Goal: Transaction & Acquisition: Purchase product/service

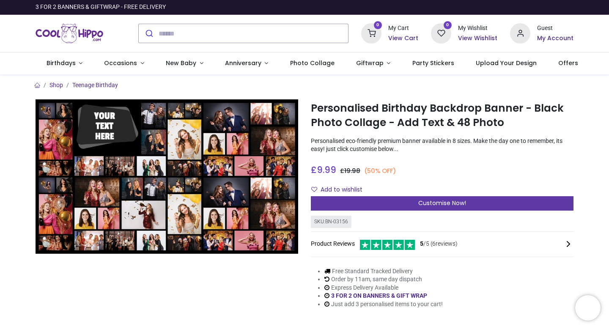
click at [440, 202] on span "Customise Now!" at bounding box center [443, 203] width 48 height 8
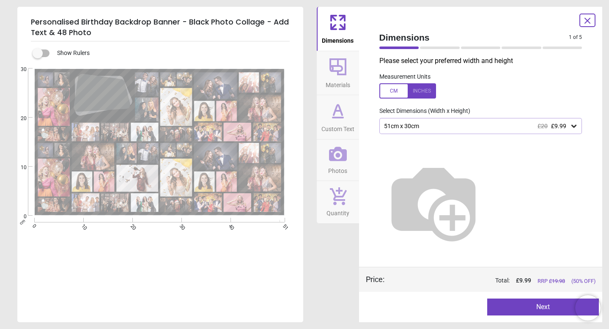
click at [549, 128] on div "£20 £9.99" at bounding box center [552, 126] width 29 height 7
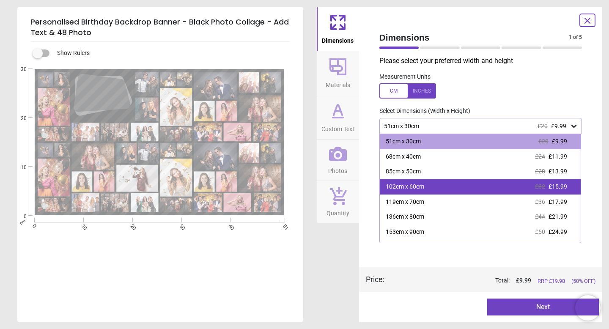
click at [527, 191] on div "102cm x 60cm £32 £15.99" at bounding box center [480, 186] width 201 height 15
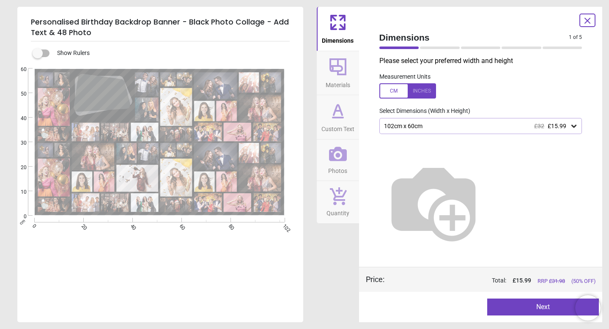
click at [563, 127] on span "£15.99" at bounding box center [557, 126] width 19 height 7
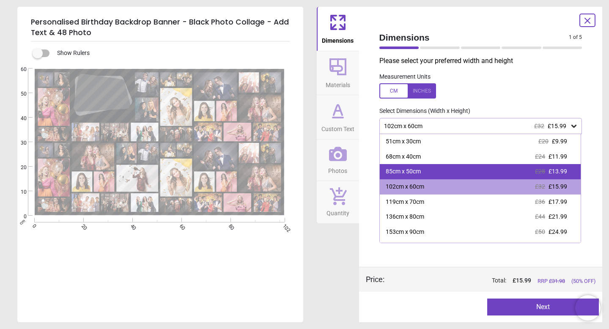
click at [530, 169] on div "85cm x 50cm £28 £13.99" at bounding box center [480, 171] width 201 height 15
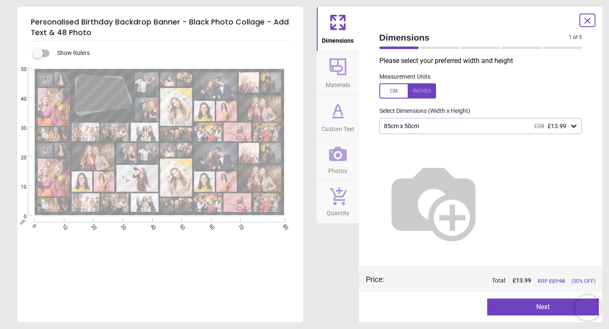
click at [576, 130] on icon at bounding box center [574, 126] width 8 height 8
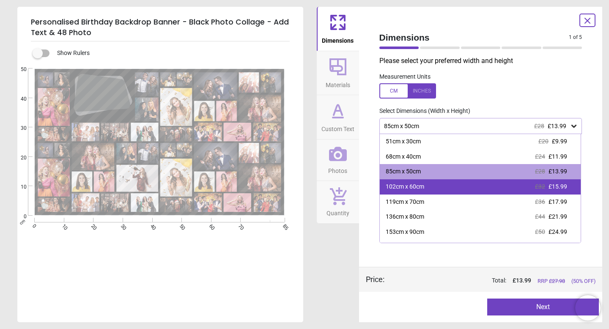
click at [543, 187] on span "£32" at bounding box center [540, 186] width 10 height 7
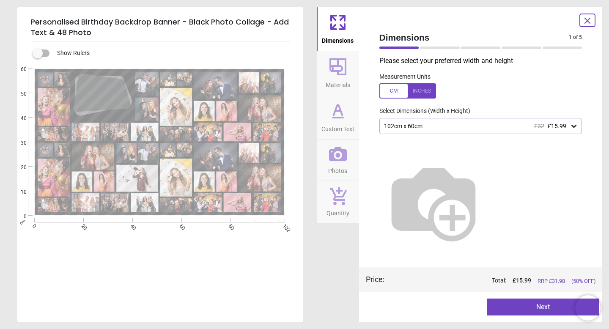
click at [565, 130] on div "102cm x 60cm £32 £15.99" at bounding box center [481, 126] width 203 height 16
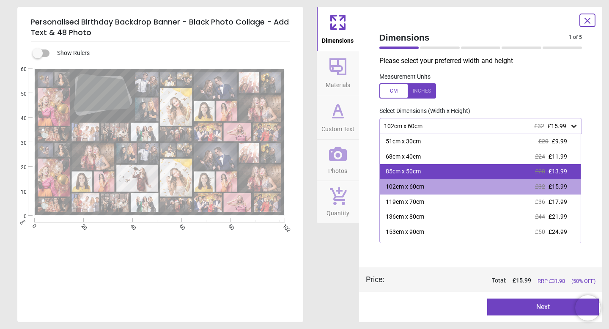
click at [560, 175] on span "£13.99" at bounding box center [558, 171] width 19 height 7
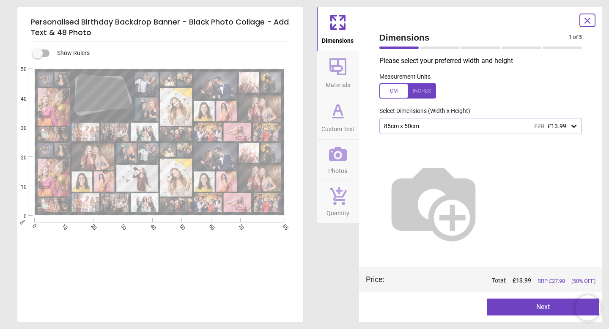
click at [576, 131] on div "85cm x 50cm £28 £13.99" at bounding box center [481, 126] width 203 height 16
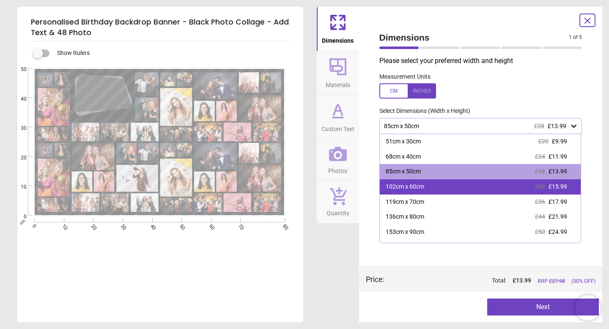
click at [520, 187] on div "102cm x 60cm £32 £15.99" at bounding box center [480, 186] width 201 height 15
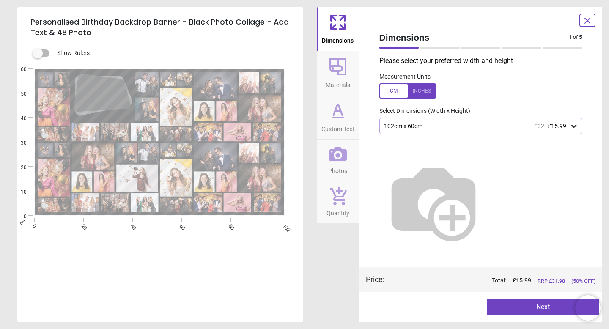
click at [534, 309] on button "Next" at bounding box center [544, 307] width 112 height 17
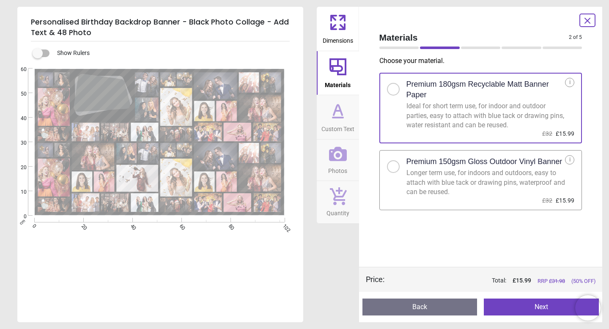
click at [518, 196] on div "Longer term use, for indoors and outdoors, easy to attach with blue tack or dra…" at bounding box center [486, 182] width 159 height 28
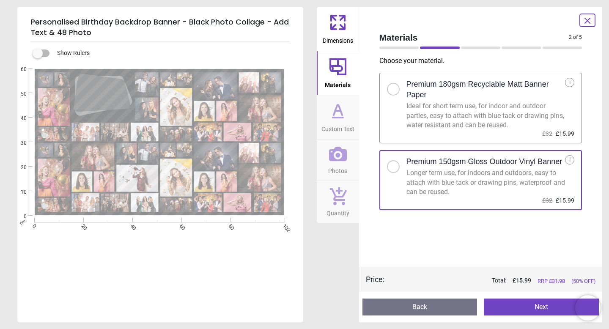
click at [545, 306] on button "Next" at bounding box center [541, 307] width 115 height 17
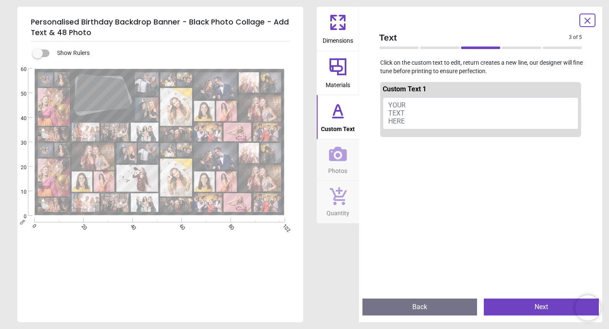
click at [390, 104] on span "YOUR TEXT HERE" at bounding box center [397, 113] width 17 height 24
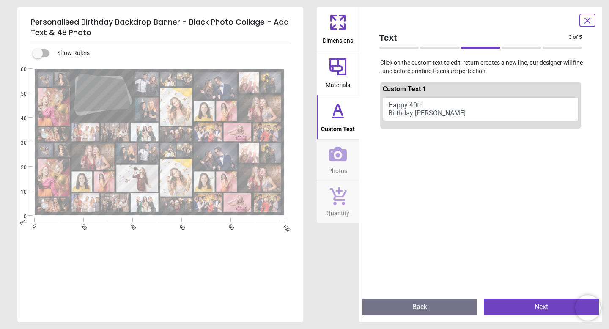
type textarea "**********"
click at [536, 306] on button "Next" at bounding box center [541, 307] width 115 height 17
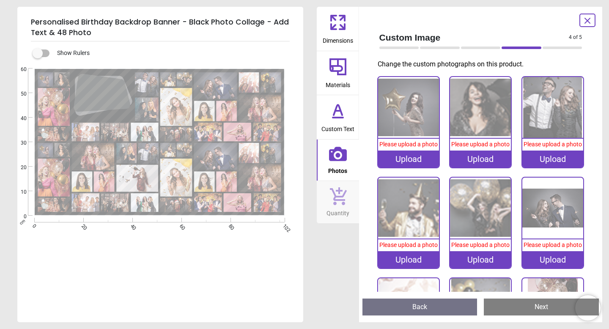
click at [412, 163] on div "Upload" at bounding box center [408, 159] width 61 height 17
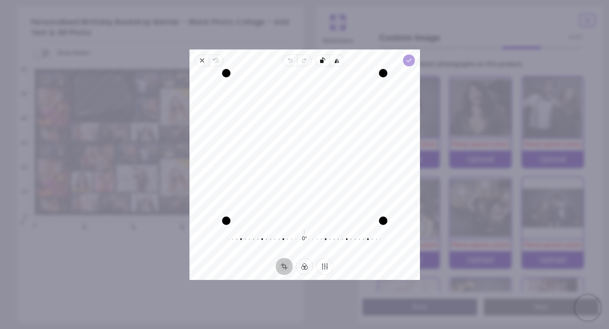
click at [406, 62] on icon "button" at bounding box center [408, 60] width 7 height 7
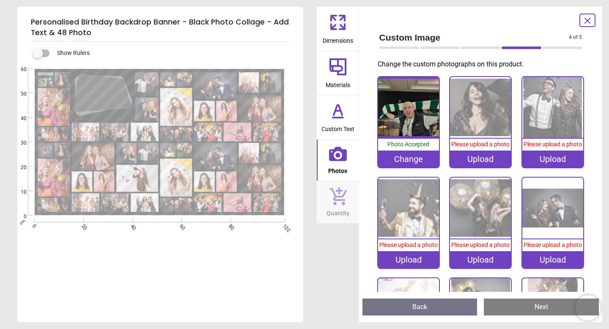
click at [489, 159] on div "Upload" at bounding box center [480, 159] width 61 height 17
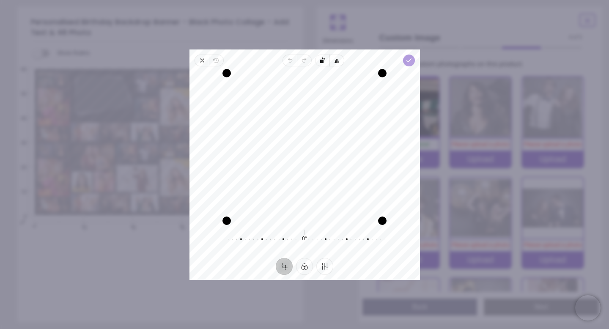
click at [409, 63] on icon "button" at bounding box center [408, 60] width 7 height 7
